Goal: Transaction & Acquisition: Purchase product/service

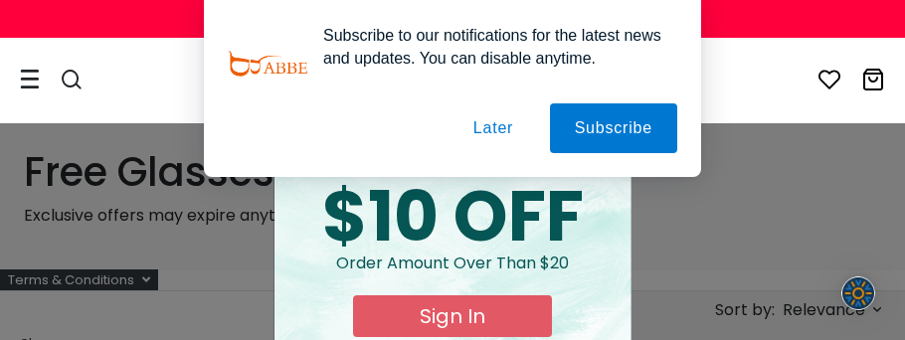
click at [508, 115] on button "Later" at bounding box center [492, 128] width 89 height 50
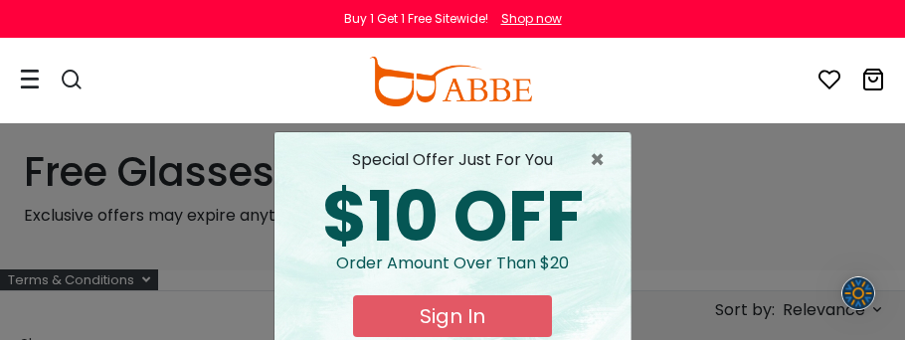
click at [435, 319] on button "Sign In" at bounding box center [452, 316] width 199 height 42
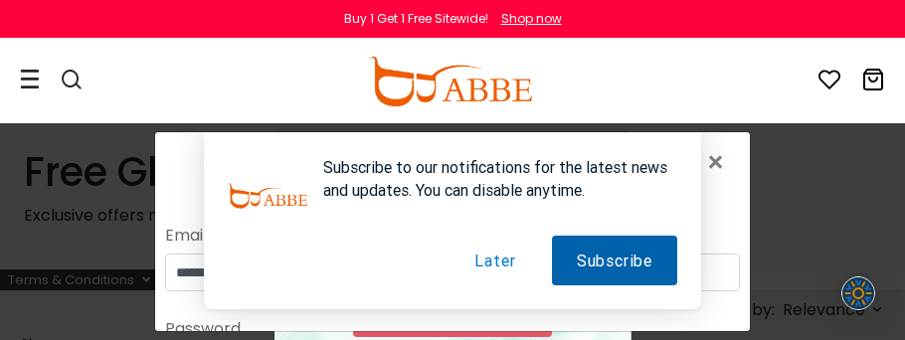
click at [621, 248] on button "Subscribe" at bounding box center [614, 260] width 125 height 50
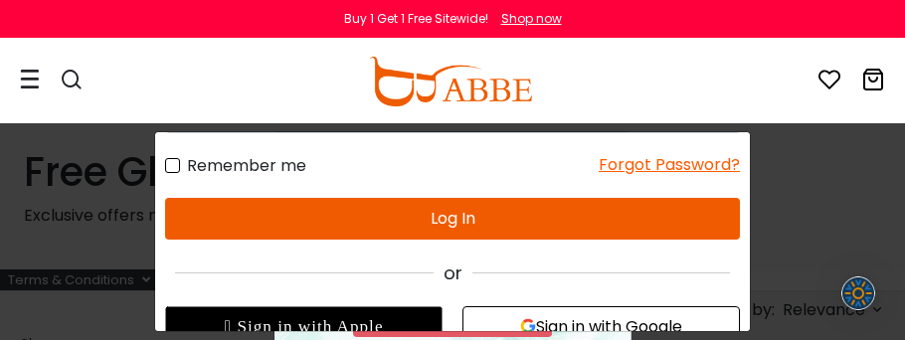
scroll to position [252, 0]
click at [481, 214] on button "Log In" at bounding box center [452, 219] width 575 height 42
click at [445, 211] on button "Log In" at bounding box center [452, 219] width 575 height 42
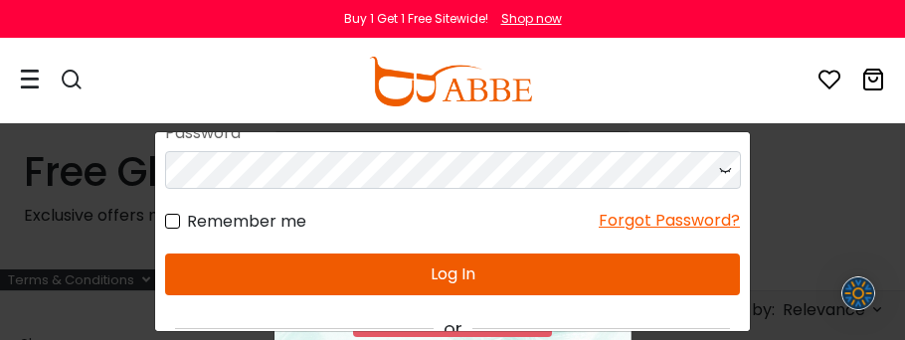
scroll to position [41, 0]
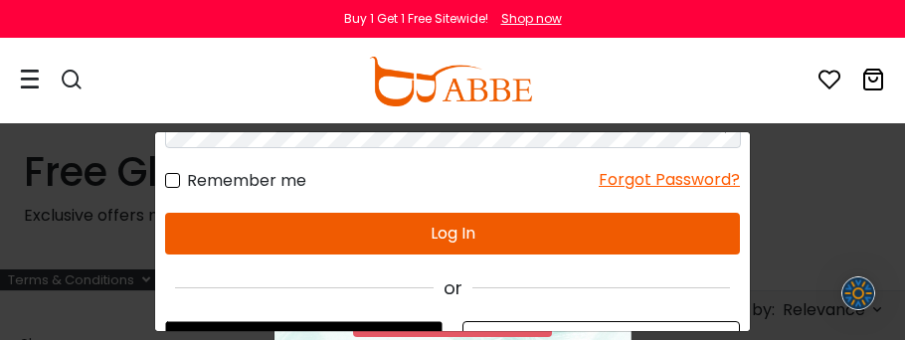
click at [396, 216] on button "Log In" at bounding box center [452, 234] width 575 height 42
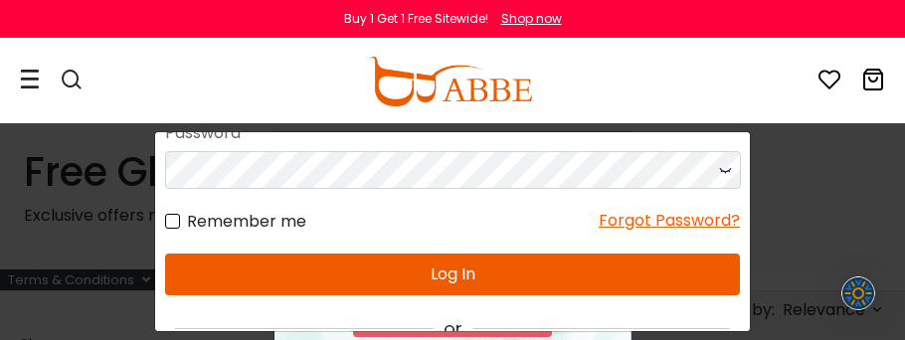
click at [404, 258] on button "Log In" at bounding box center [452, 275] width 575 height 42
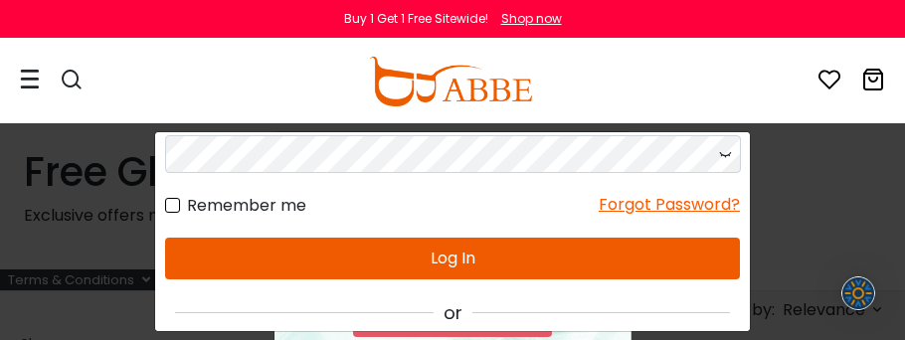
scroll to position [41, 0]
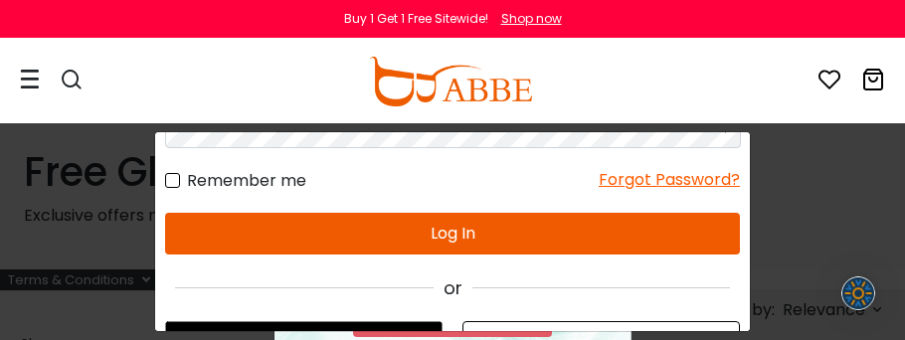
click at [427, 219] on button "Log In" at bounding box center [452, 234] width 575 height 42
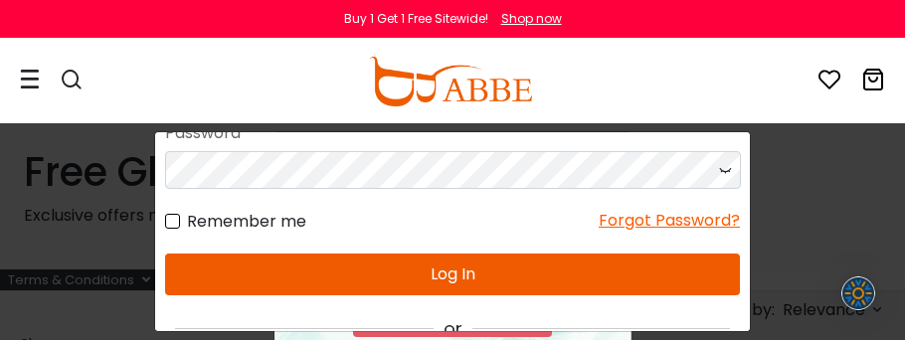
click at [441, 279] on button "Log In" at bounding box center [452, 275] width 575 height 42
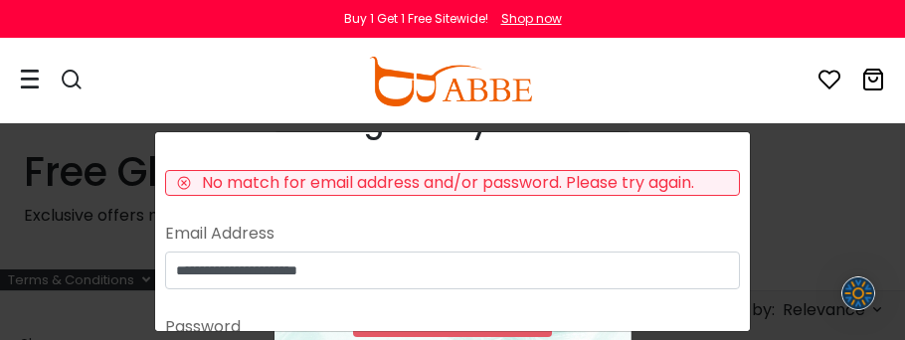
scroll to position [13, 0]
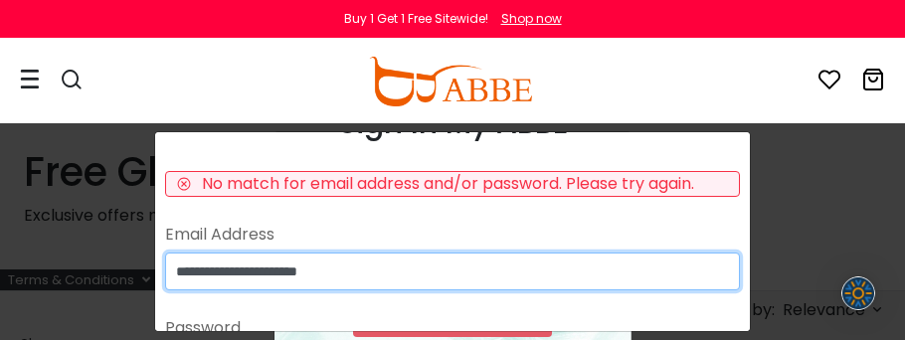
click at [218, 267] on input "**********" at bounding box center [452, 271] width 575 height 38
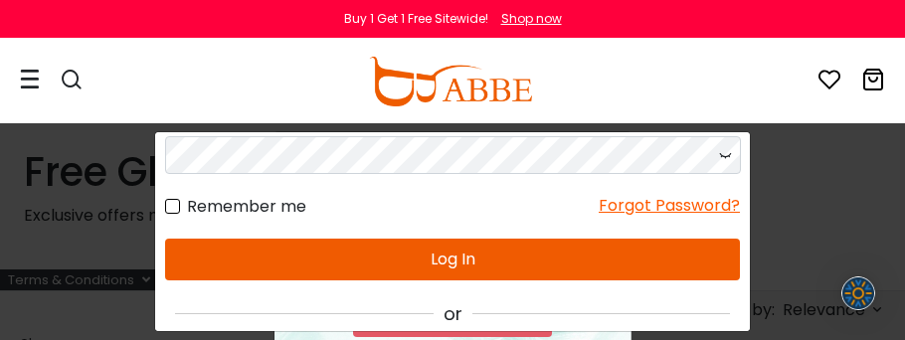
scroll to position [261, 0]
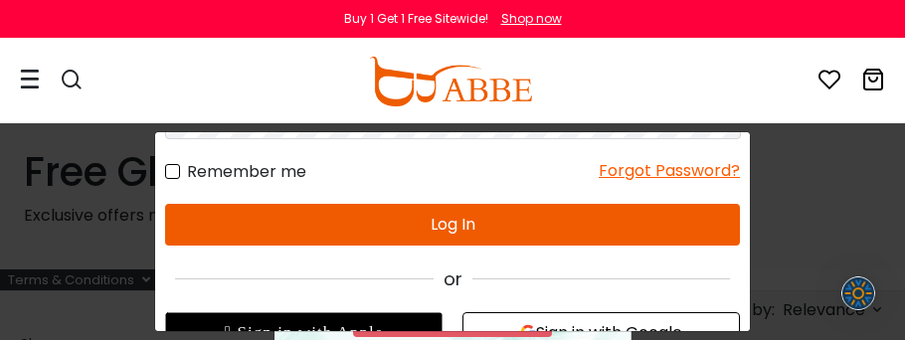
click at [499, 206] on button "Log In" at bounding box center [452, 225] width 575 height 42
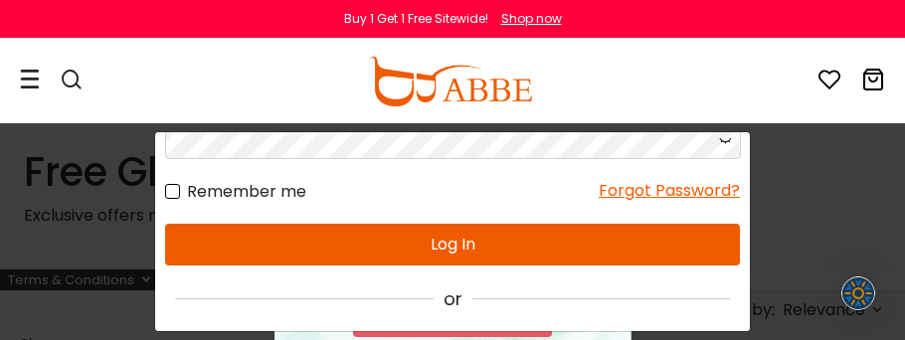
scroll to position [41, 0]
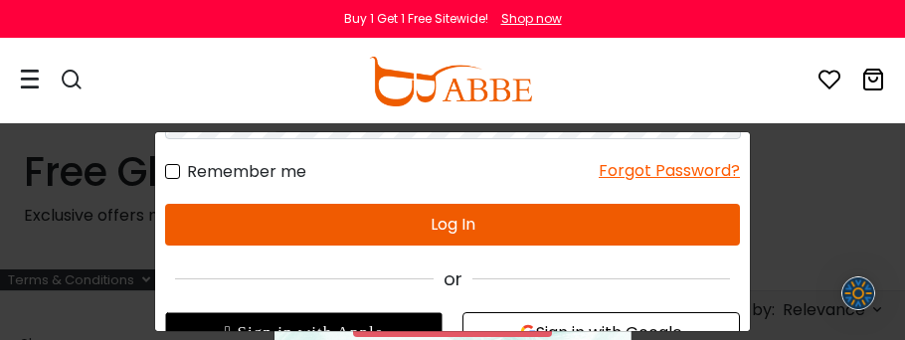
click at [540, 320] on button "Sign in with Google" at bounding box center [600, 332] width 277 height 41
click at [470, 215] on button "Log In" at bounding box center [452, 225] width 575 height 42
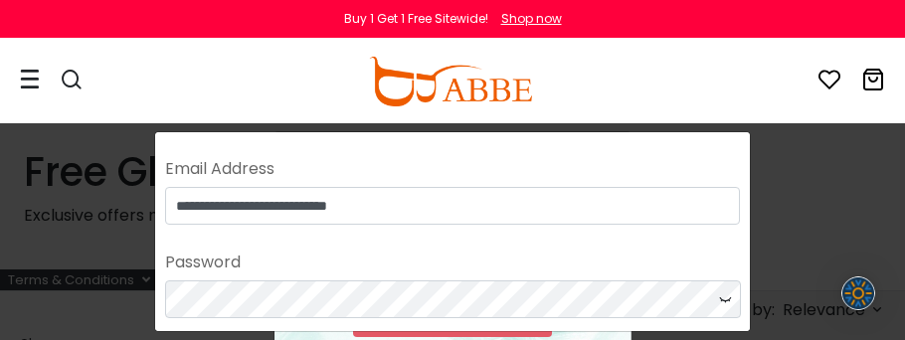
scroll to position [121, 0]
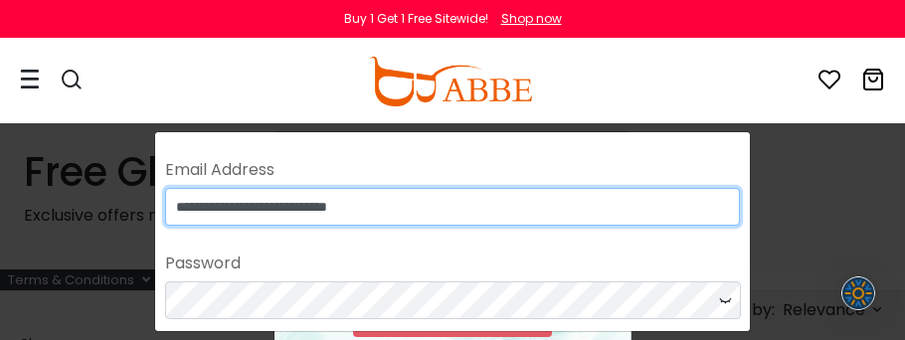
click at [590, 200] on input "**********" at bounding box center [452, 206] width 575 height 38
type input "*"
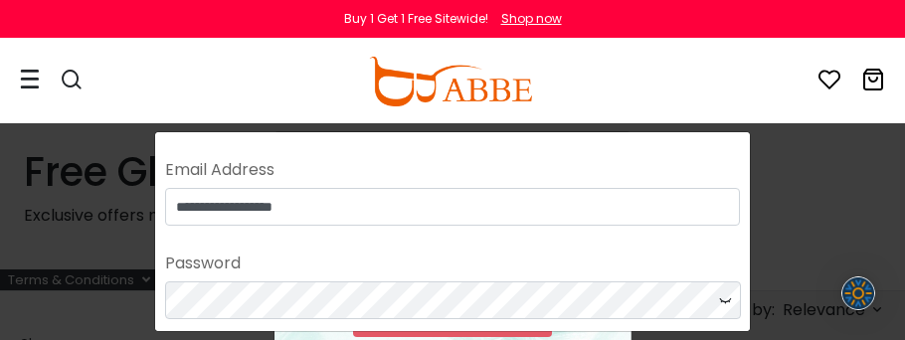
scroll to position [41, 0]
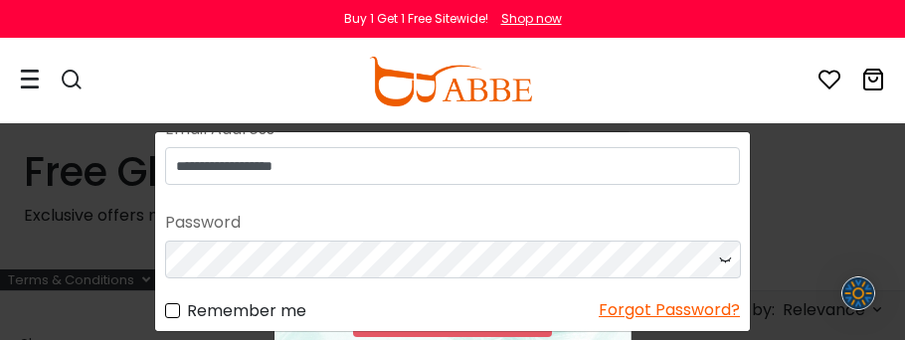
click at [559, 287] on div "Remember me Forgot Password?" at bounding box center [452, 299] width 575 height 45
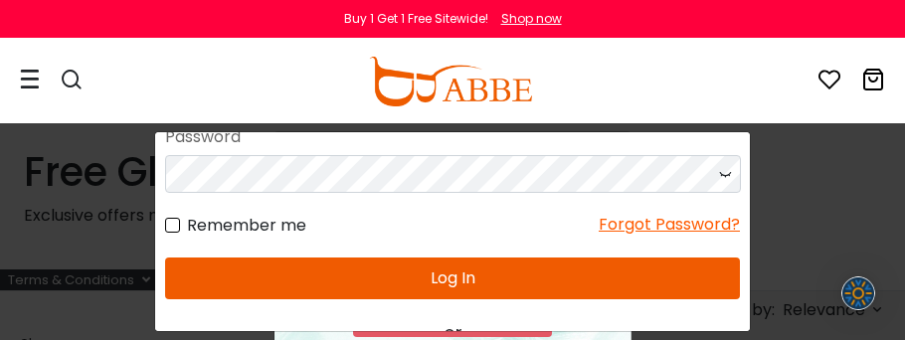
scroll to position [208, 0]
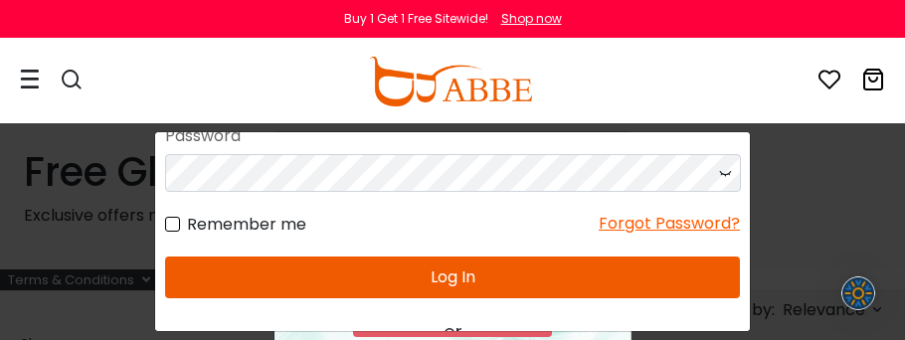
click at [559, 289] on button "Log In" at bounding box center [452, 278] width 575 height 42
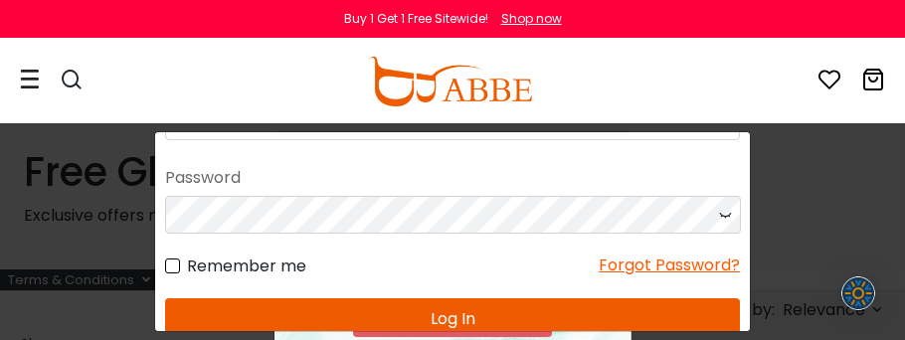
scroll to position [0, 0]
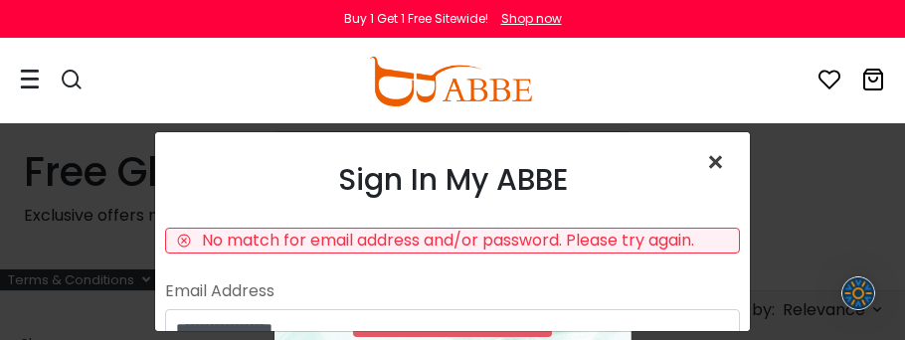
click at [709, 161] on span "×" at bounding box center [719, 162] width 29 height 43
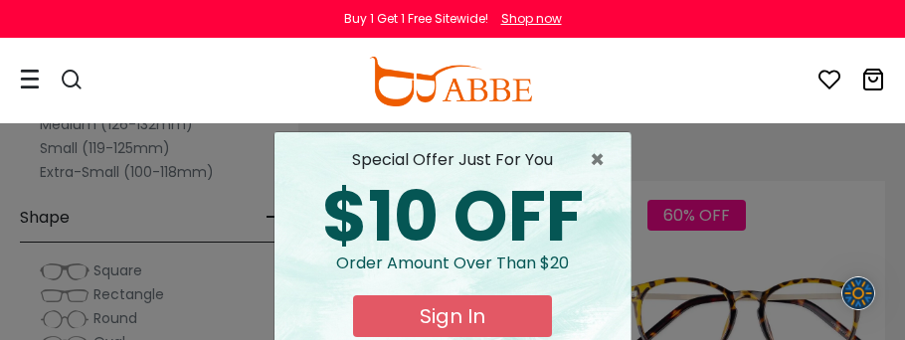
scroll to position [206, 0]
click at [465, 308] on button "Sign In" at bounding box center [452, 316] width 199 height 42
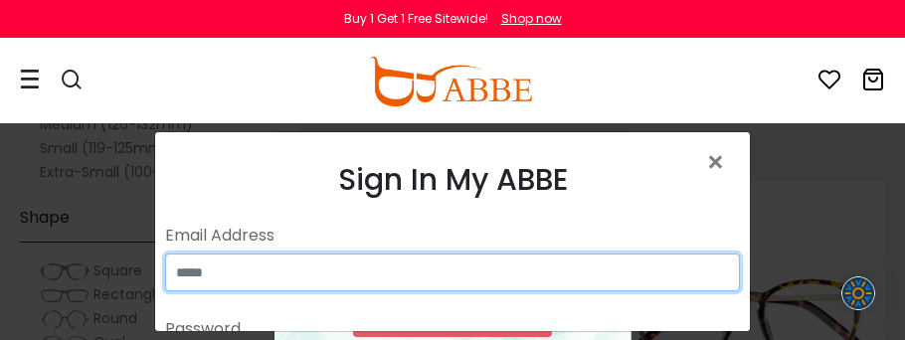
click at [260, 277] on input "email" at bounding box center [452, 272] width 575 height 38
click at [381, 287] on input "email" at bounding box center [452, 272] width 575 height 38
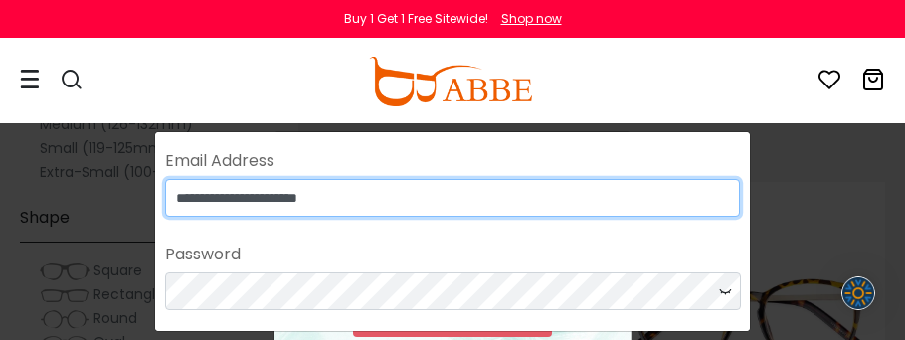
scroll to position [79, 0]
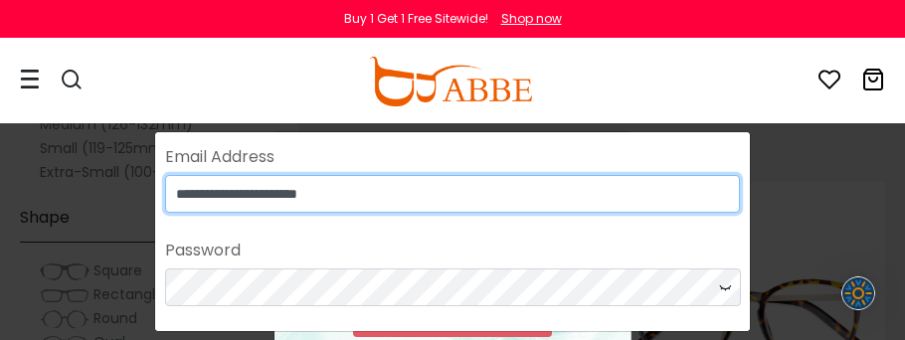
type input "**********"
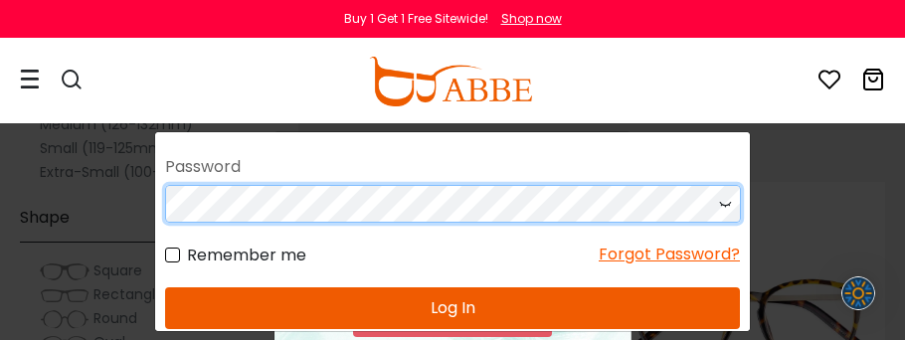
scroll to position [162, 0]
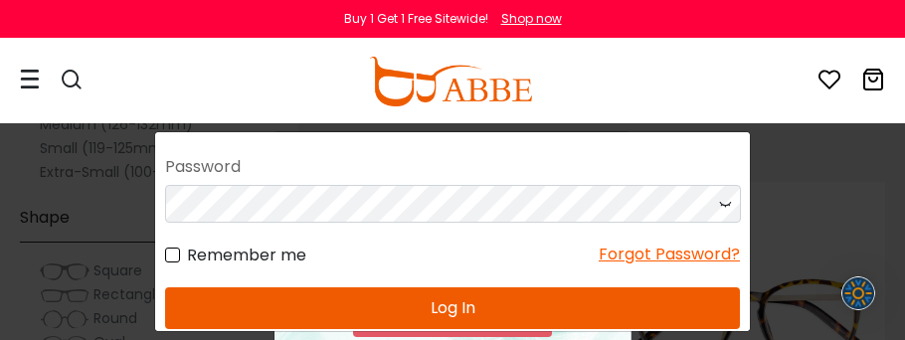
click at [337, 292] on button "Log In" at bounding box center [452, 308] width 575 height 42
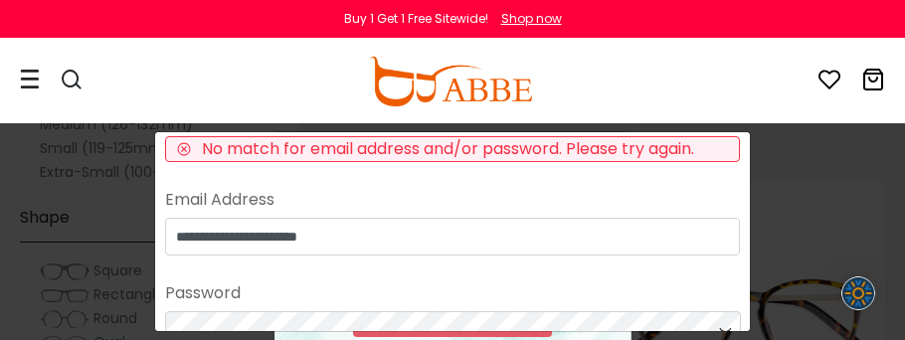
scroll to position [384, 0]
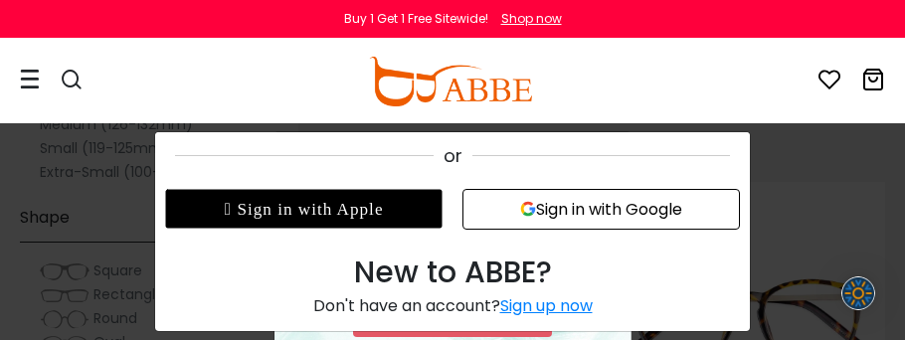
click at [558, 294] on div "Don't have an account? Sign up now" at bounding box center [452, 306] width 575 height 24
click at [561, 306] on div "Sign up now" at bounding box center [546, 305] width 92 height 23
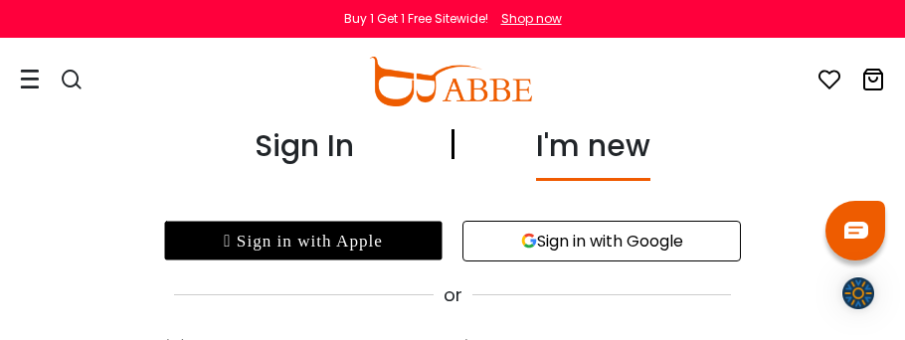
type input "**********"
click at [619, 245] on button "Sign in with Google" at bounding box center [601, 241] width 278 height 41
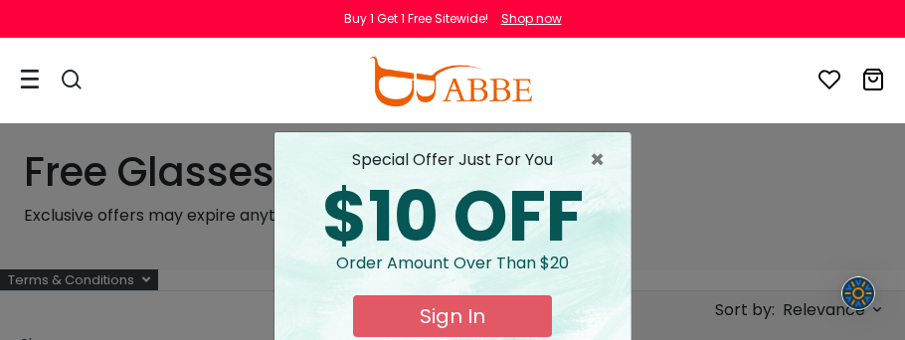
click at [241, 208] on div "× special offer just for you $10 OFF Order amount over than $20 Sign In No Than…" at bounding box center [452, 170] width 905 height 340
click at [592, 160] on span "×" at bounding box center [602, 160] width 25 height 24
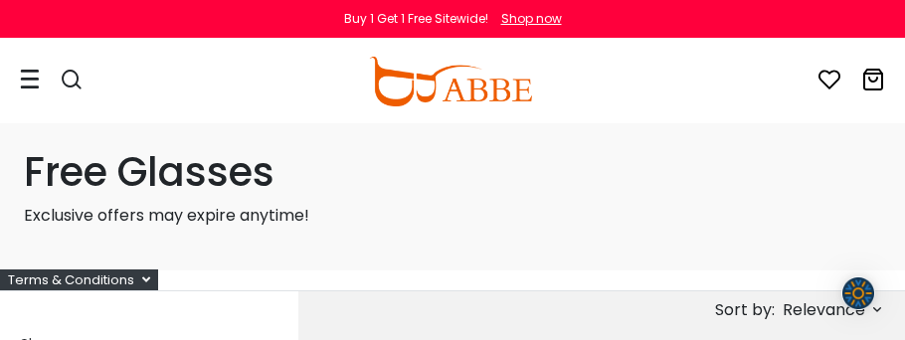
click at [136, 274] on div "Terms & Conditions" at bounding box center [79, 279] width 158 height 21
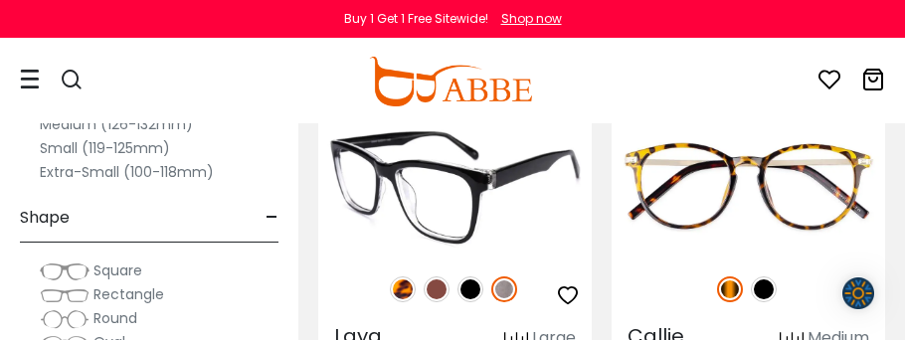
scroll to position [448, 25]
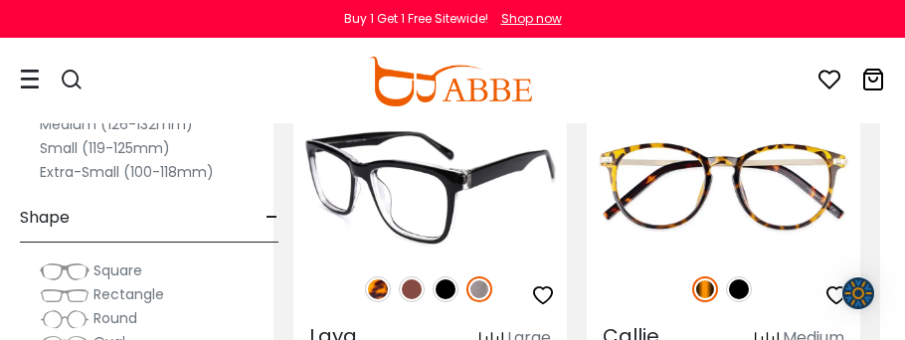
click at [406, 280] on img at bounding box center [412, 289] width 26 height 26
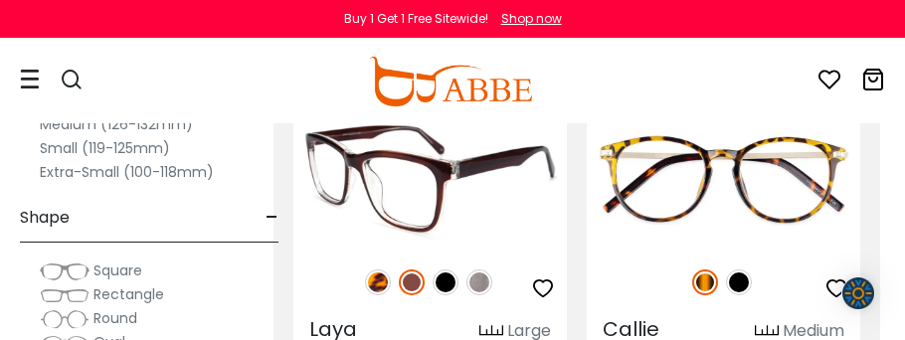
scroll to position [454, 25]
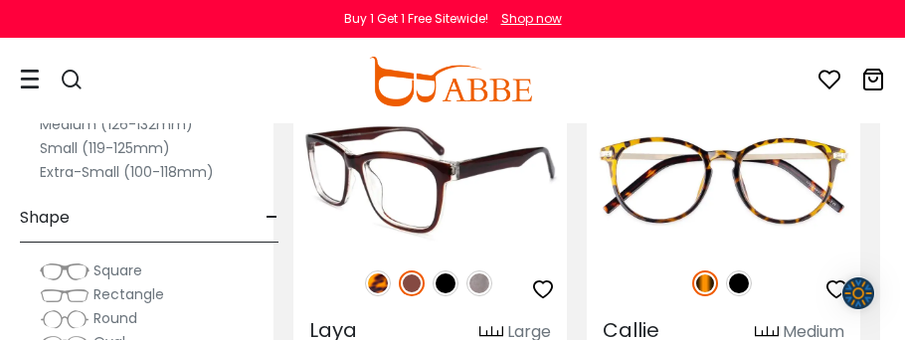
click at [470, 278] on img at bounding box center [479, 283] width 26 height 26
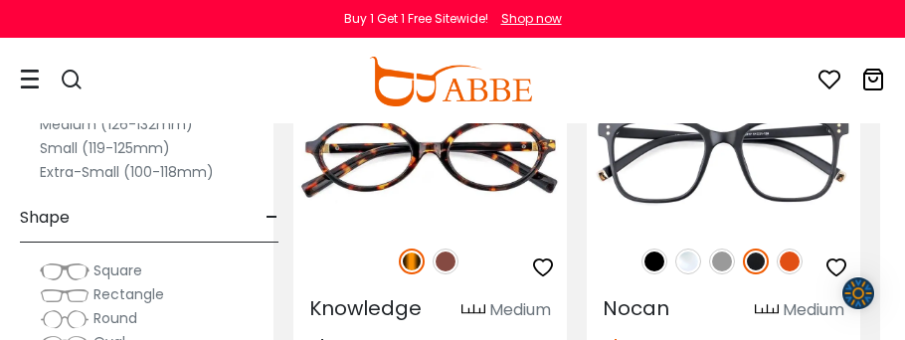
scroll to position [905, 25]
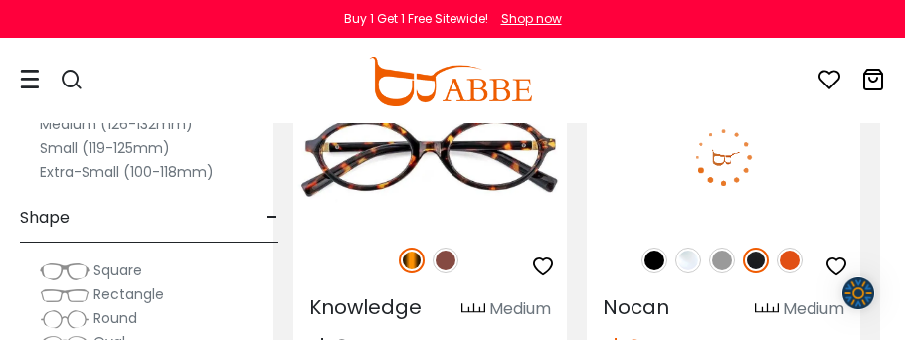
click at [722, 254] on img at bounding box center [722, 261] width 26 height 26
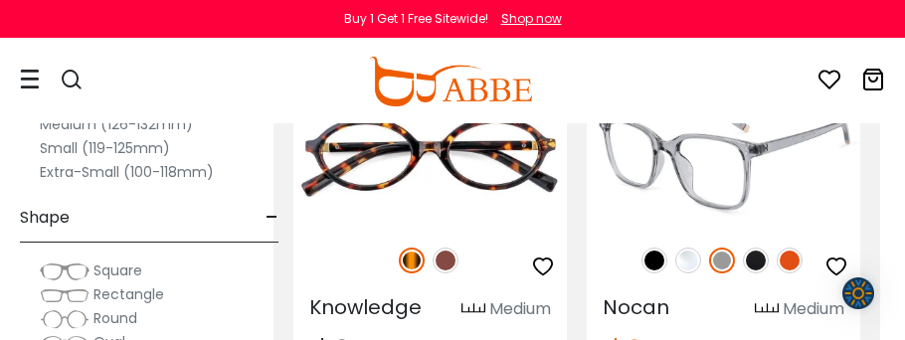
click at [833, 257] on icon "button" at bounding box center [836, 267] width 24 height 24
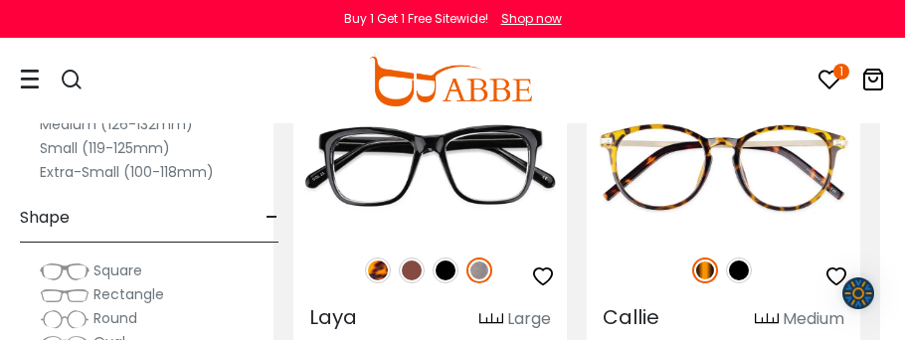
scroll to position [477, 25]
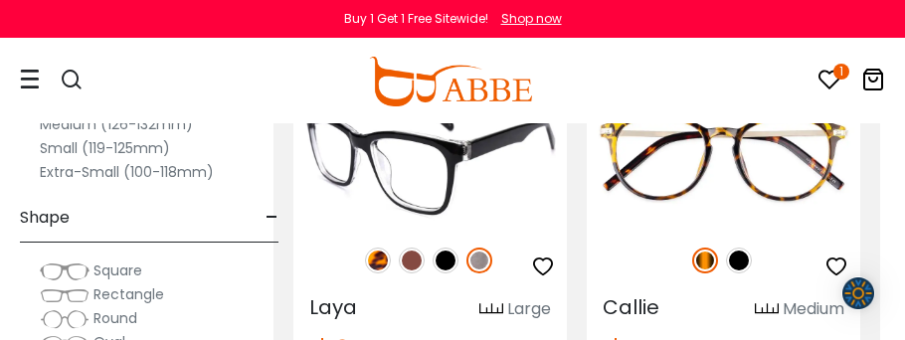
click at [540, 259] on icon "button" at bounding box center [543, 267] width 24 height 24
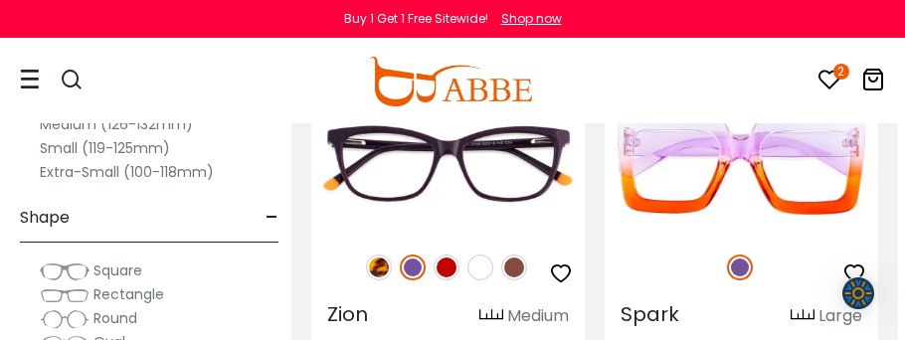
scroll to position [3062, 7]
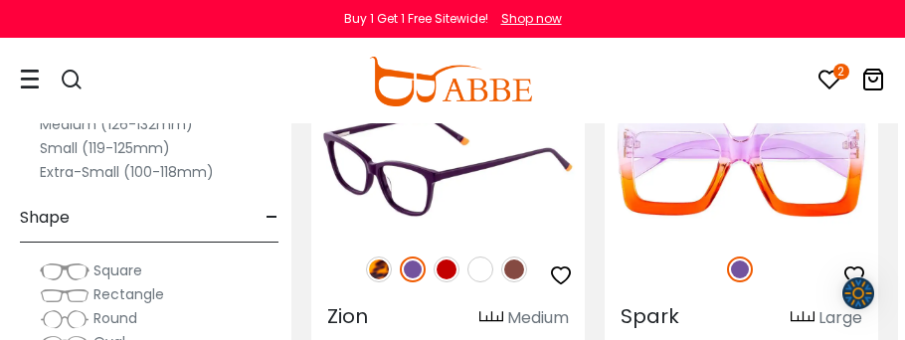
click at [379, 264] on img at bounding box center [379, 270] width 26 height 26
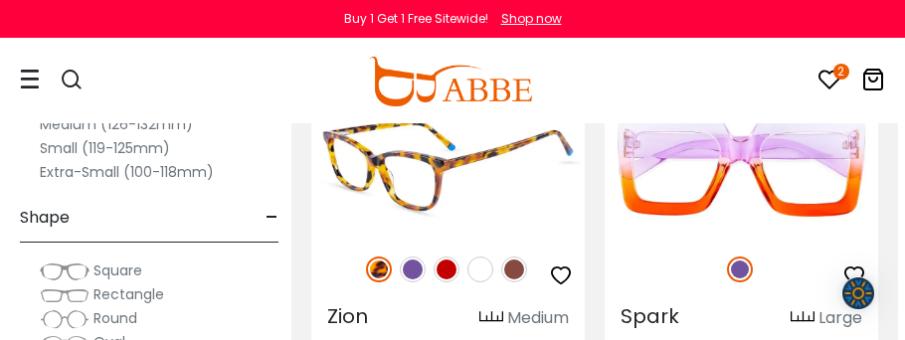
scroll to position [3057, 7]
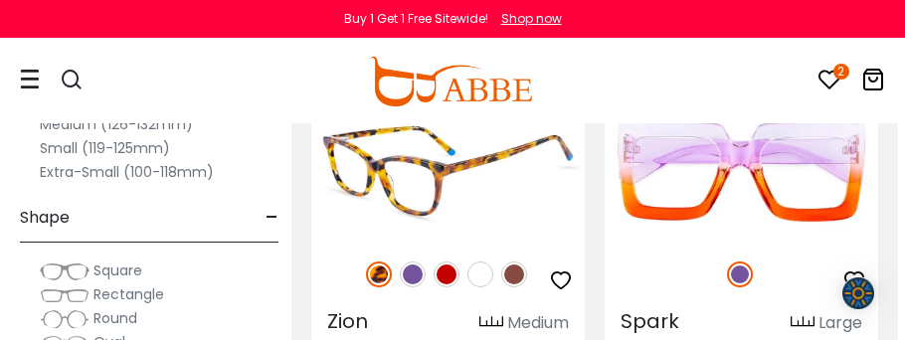
click at [406, 271] on img at bounding box center [413, 275] width 26 height 26
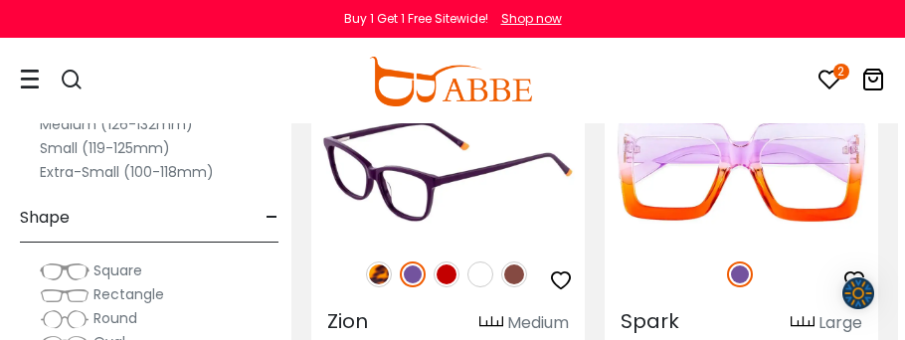
click at [509, 276] on img at bounding box center [514, 275] width 26 height 26
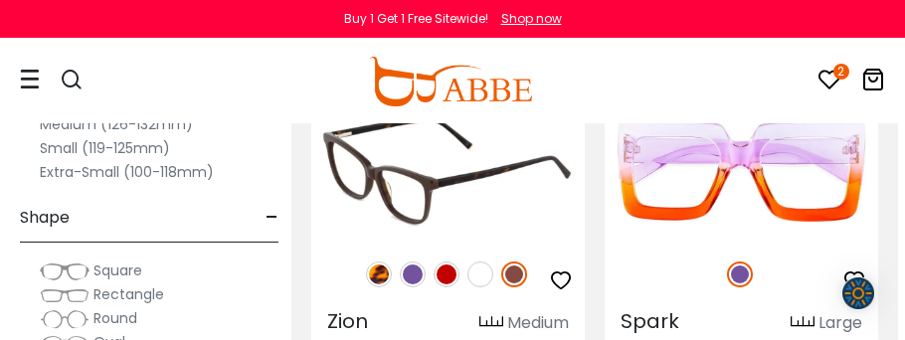
click at [411, 272] on img at bounding box center [413, 275] width 26 height 26
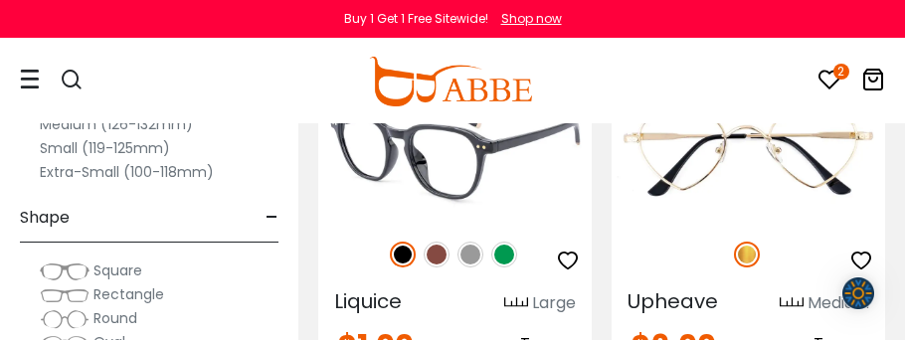
scroll to position [4377, 0]
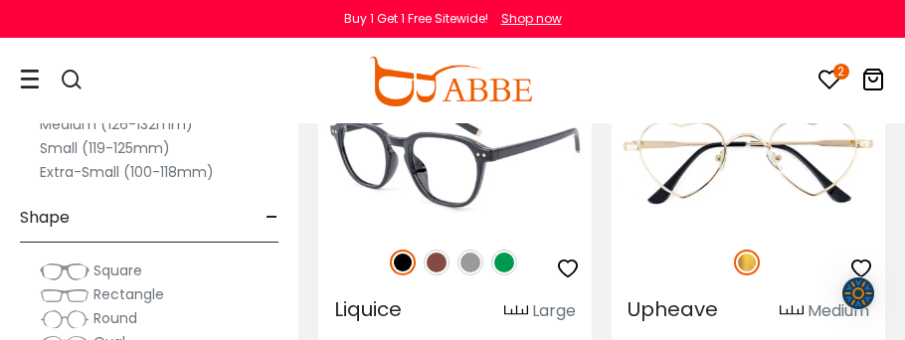
click at [465, 250] on img at bounding box center [470, 263] width 26 height 26
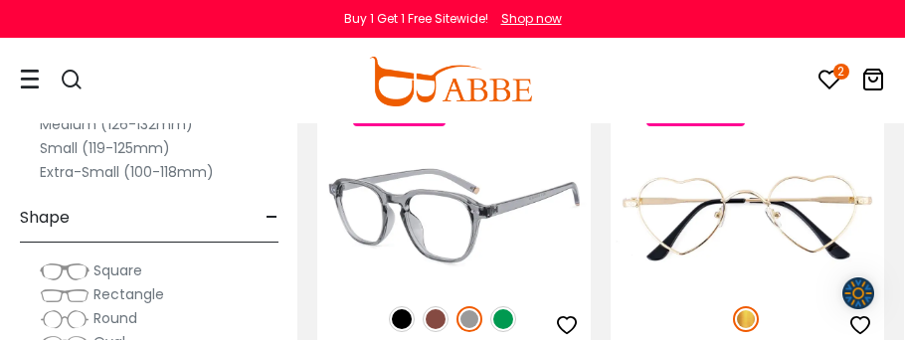
scroll to position [4315, 5]
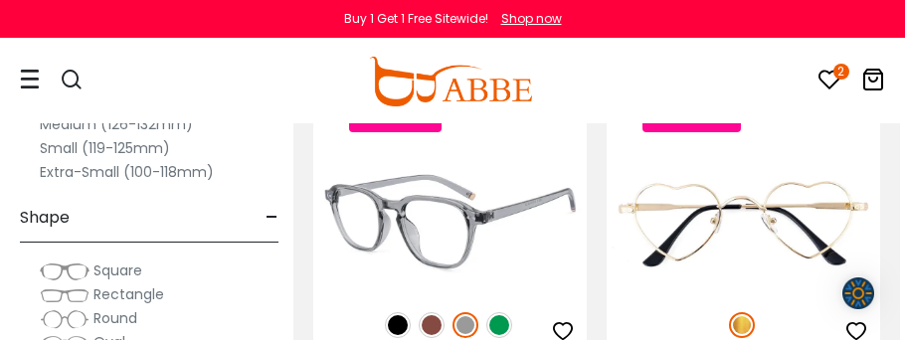
click at [429, 312] on img at bounding box center [432, 325] width 26 height 26
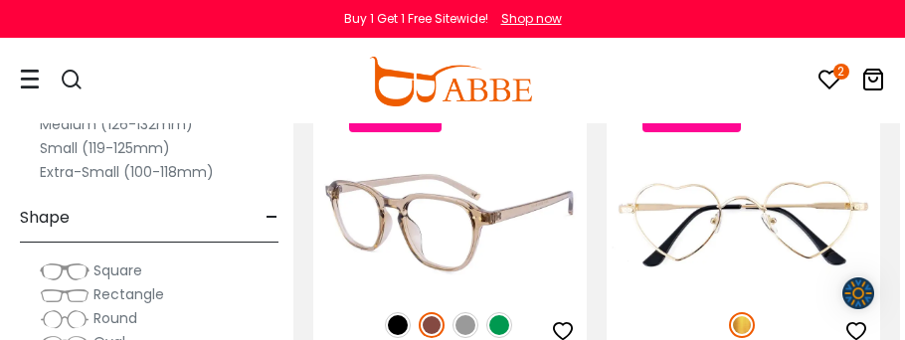
click at [395, 312] on img at bounding box center [398, 325] width 26 height 26
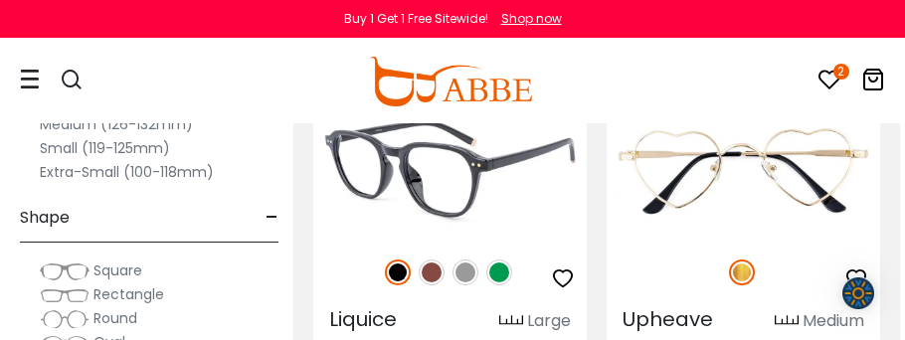
scroll to position [4357, 5]
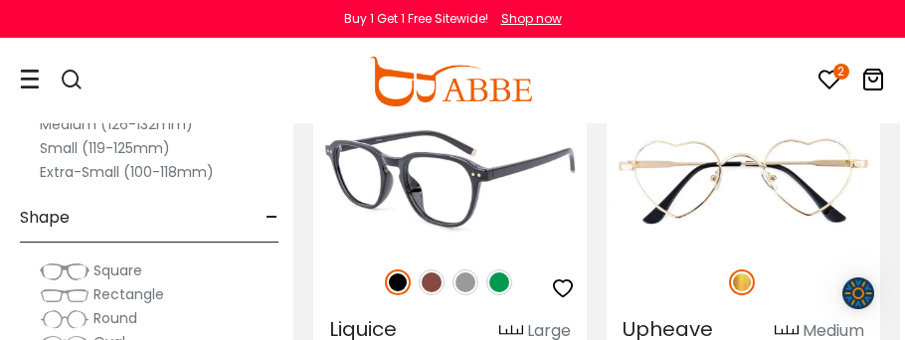
click at [504, 269] on img at bounding box center [499, 282] width 26 height 26
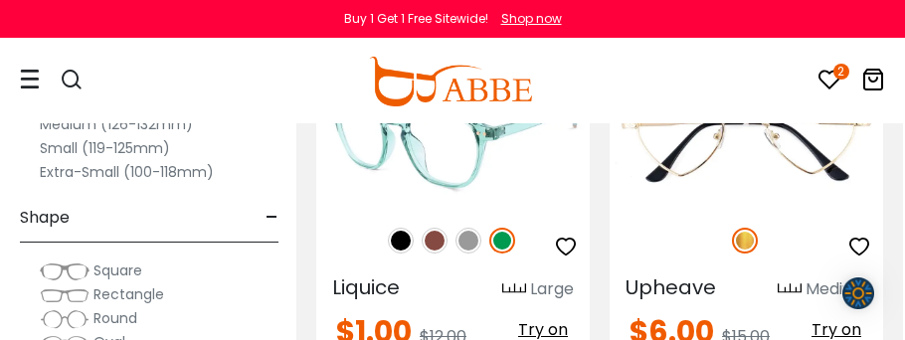
scroll to position [4408, 5]
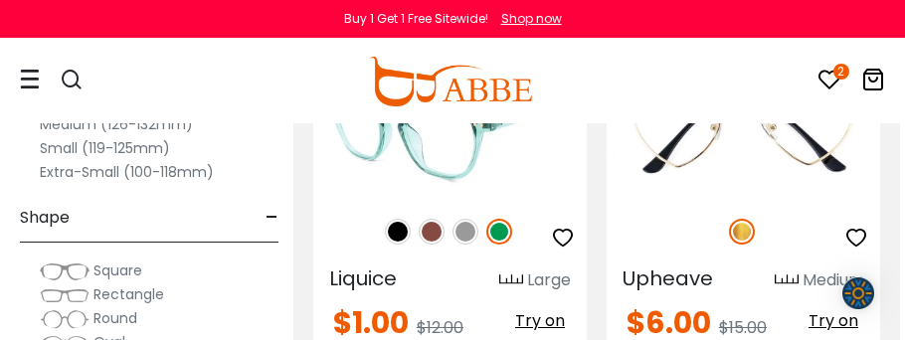
click at [563, 226] on icon "button" at bounding box center [563, 238] width 24 height 24
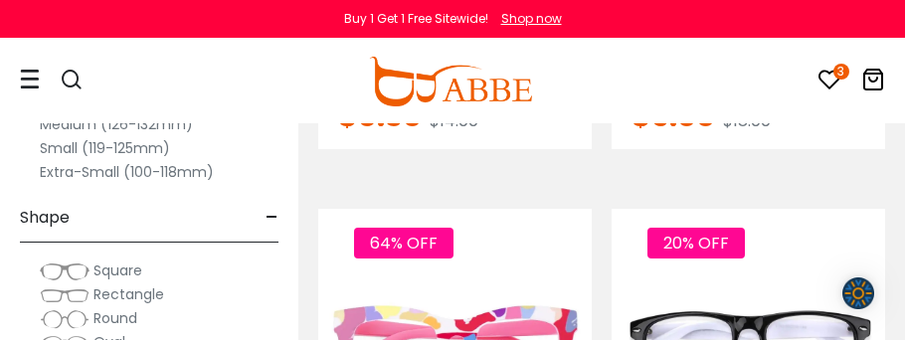
scroll to position [5460, 0]
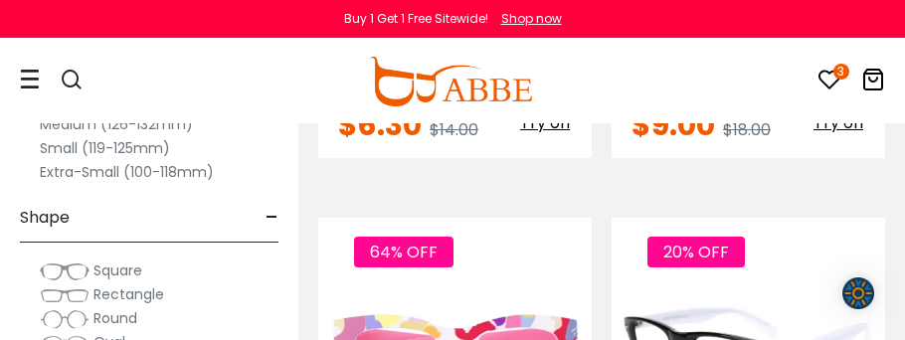
click at [622, 238] on div "20% OFF" at bounding box center [688, 253] width 133 height 30
